Goal: Find contact information: Find contact information

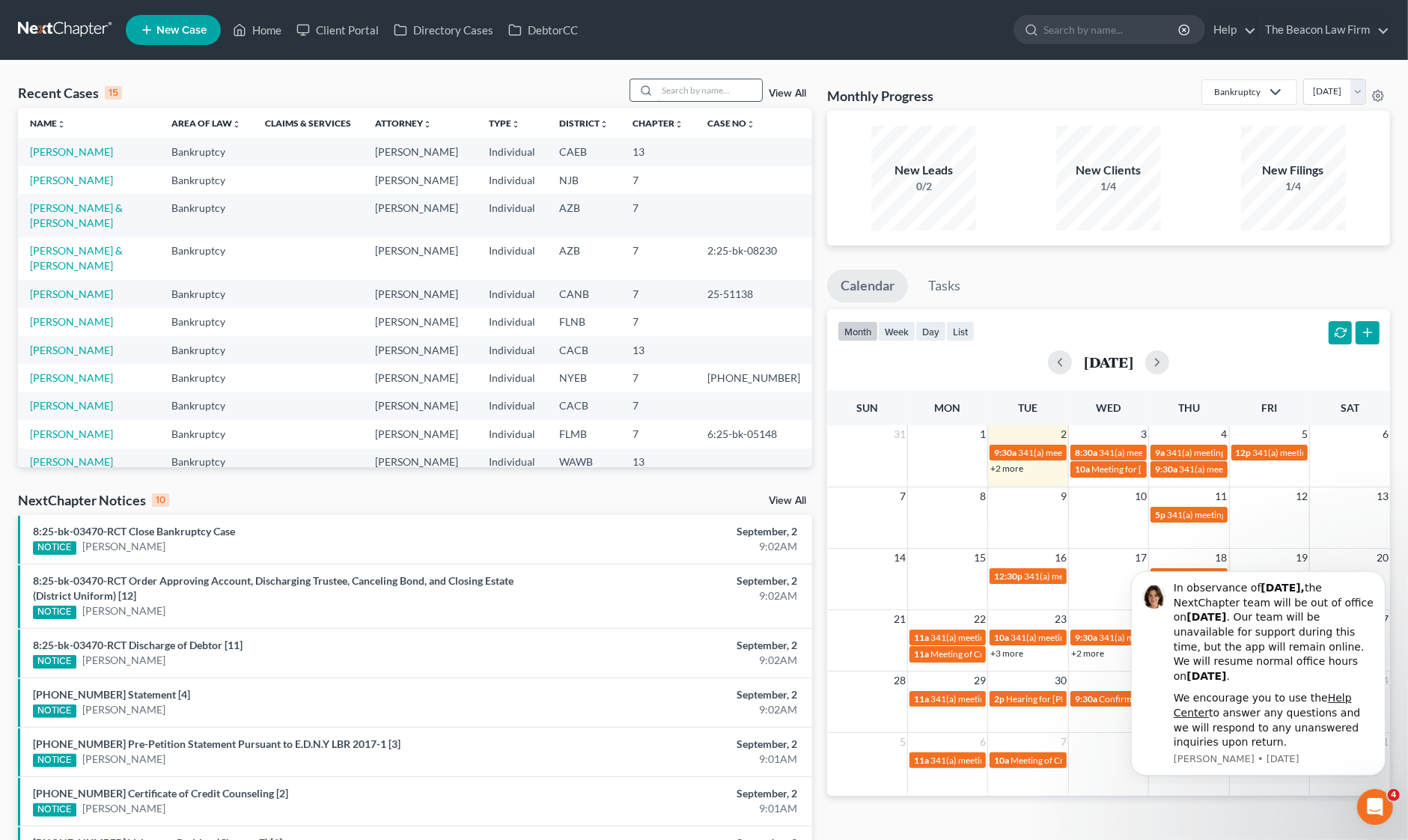
click at [687, 89] on input "search" at bounding box center [709, 90] width 105 height 21
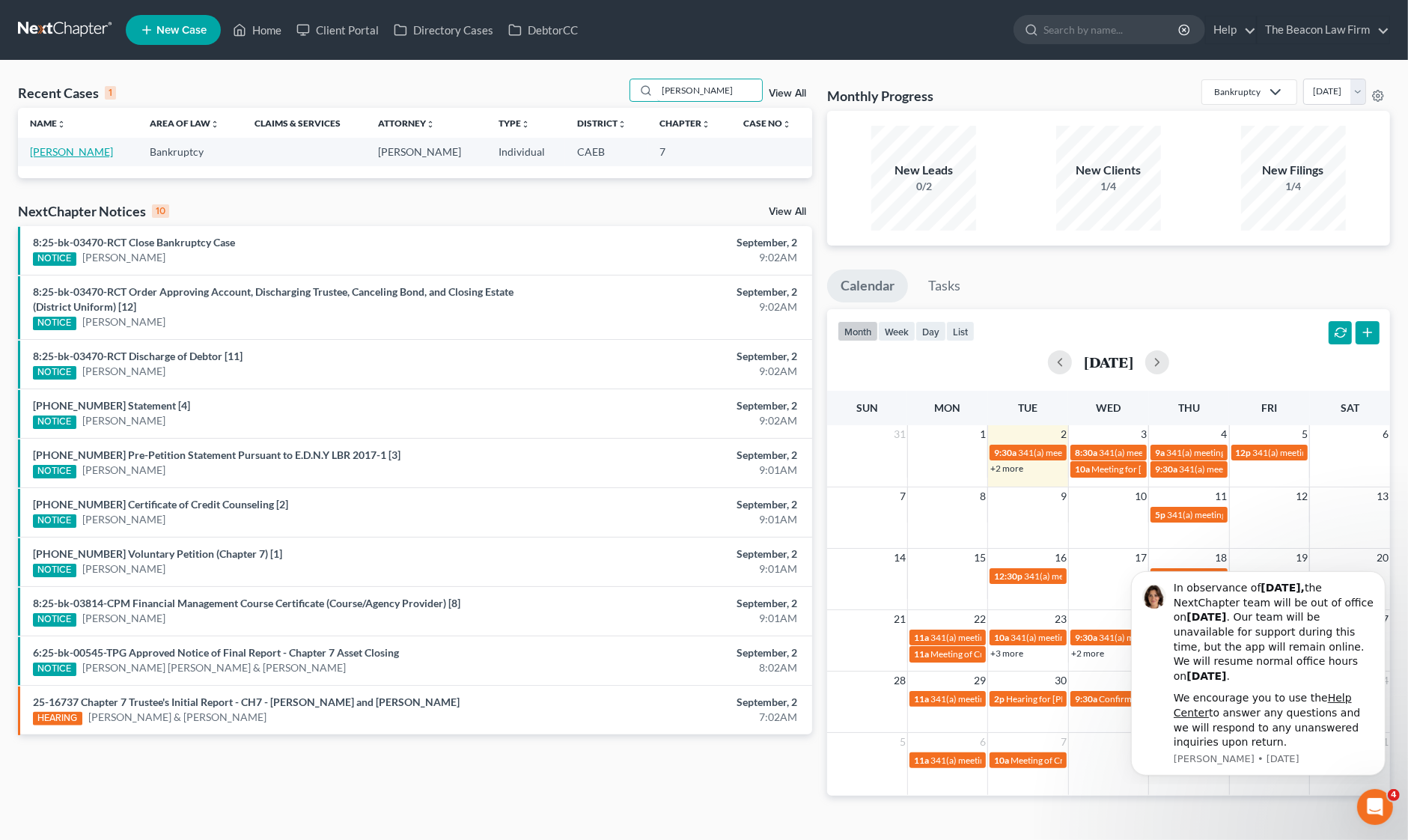
type input "[PERSON_NAME]"
click at [113, 153] on link "[PERSON_NAME]" at bounding box center [72, 151] width 83 height 13
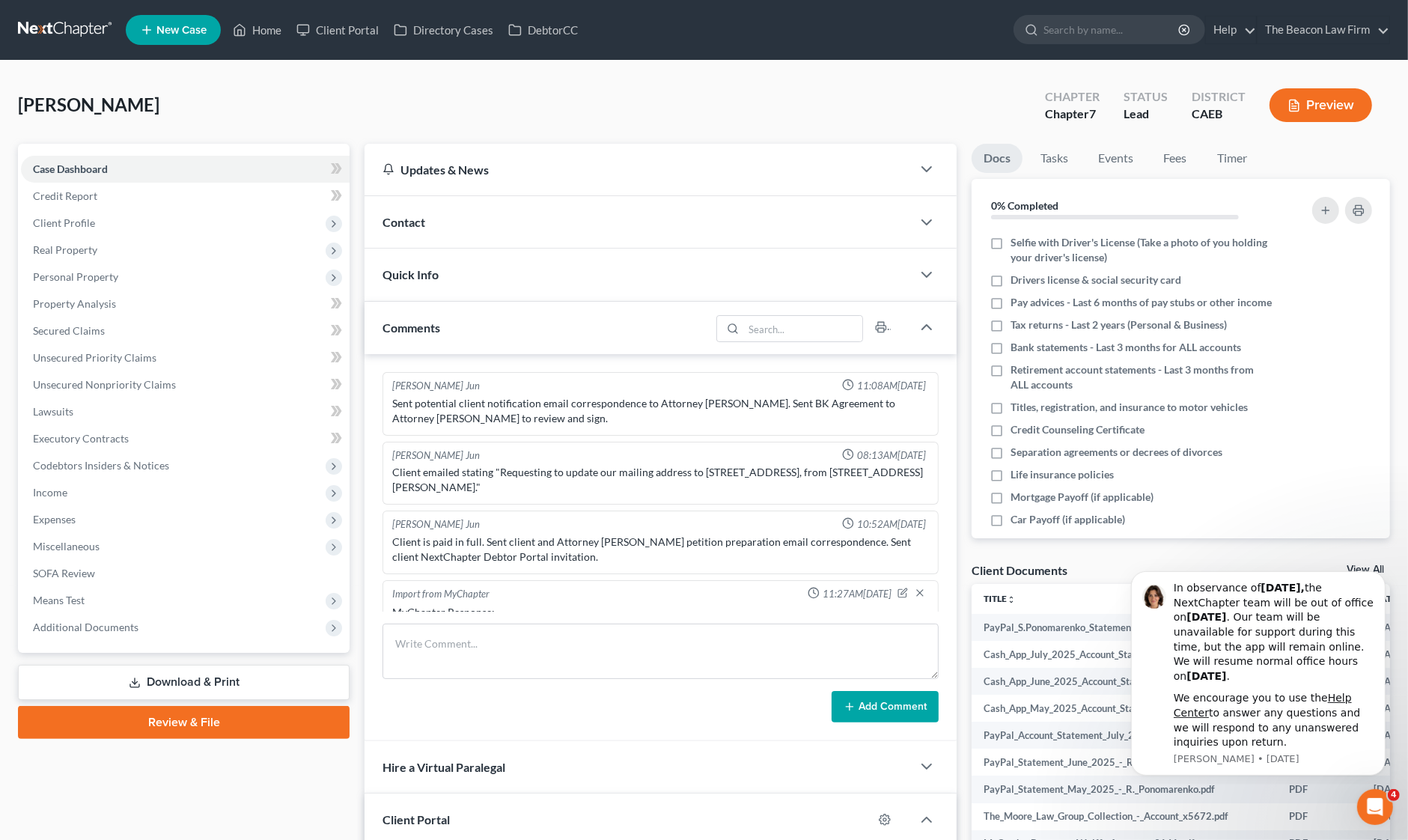
scroll to position [477, 0]
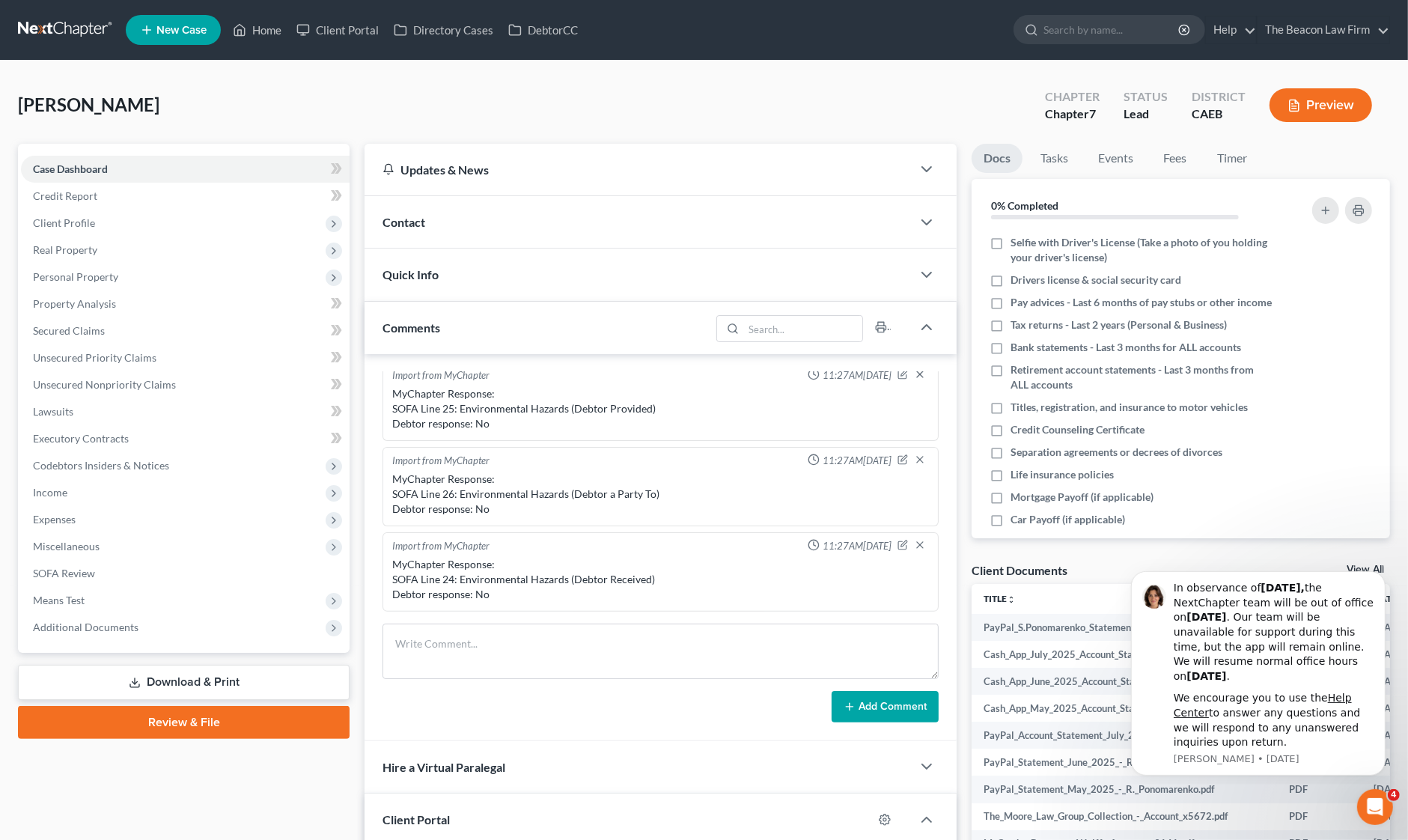
click at [455, 229] on div "Contact" at bounding box center [638, 221] width 548 height 51
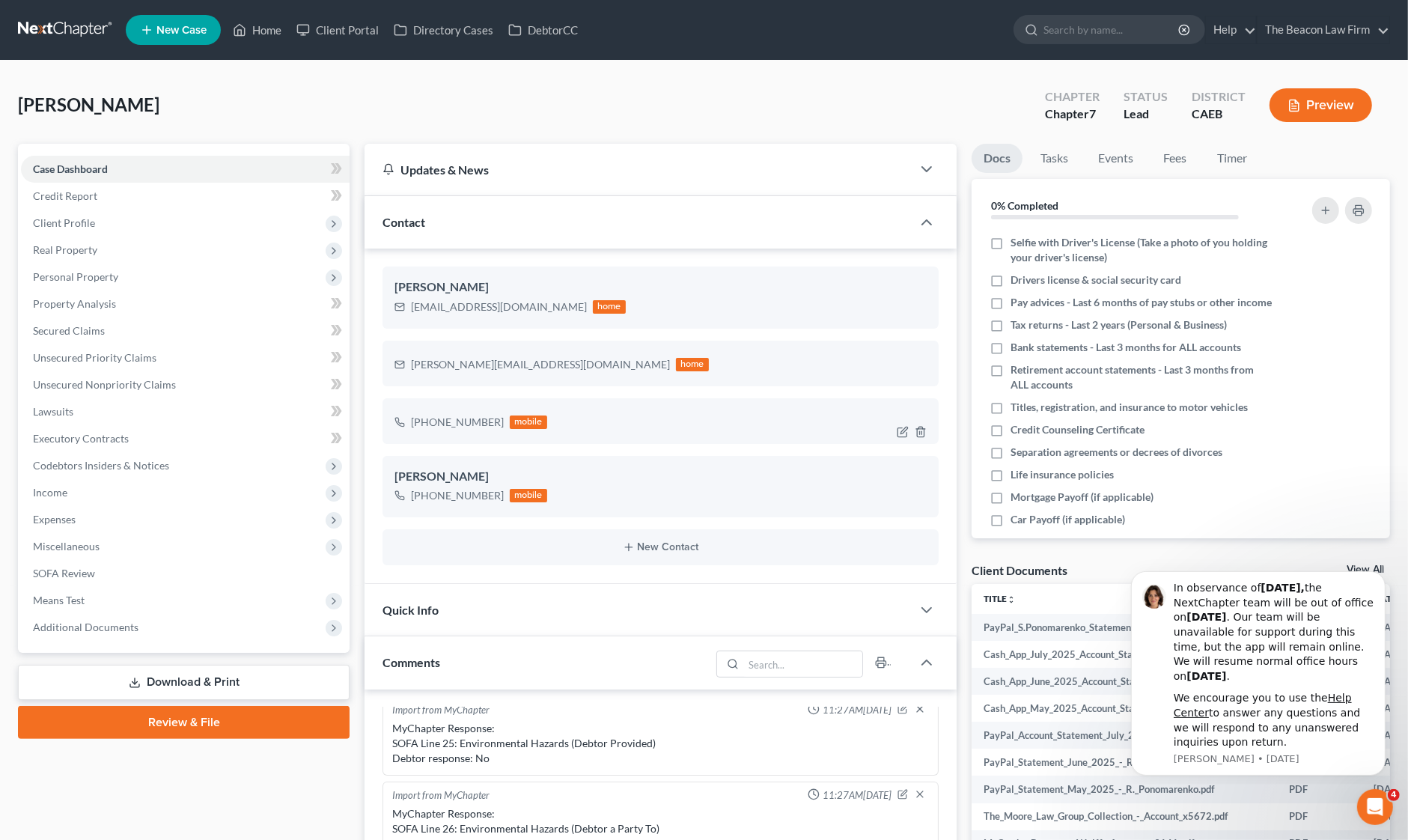
drag, startPoint x: 427, startPoint y: 419, endPoint x: 497, endPoint y: 419, distance: 70.0
click at [497, 419] on div "[PHONE_NUMBER]" at bounding box center [457, 421] width 93 height 15
drag, startPoint x: 422, startPoint y: 420, endPoint x: 501, endPoint y: 422, distance: 79.0
click at [501, 422] on div "[PHONE_NUMBER] mobile" at bounding box center [471, 422] width 153 height 19
copy div "[PHONE_NUMBER]"
